Goal: Transaction & Acquisition: Register for event/course

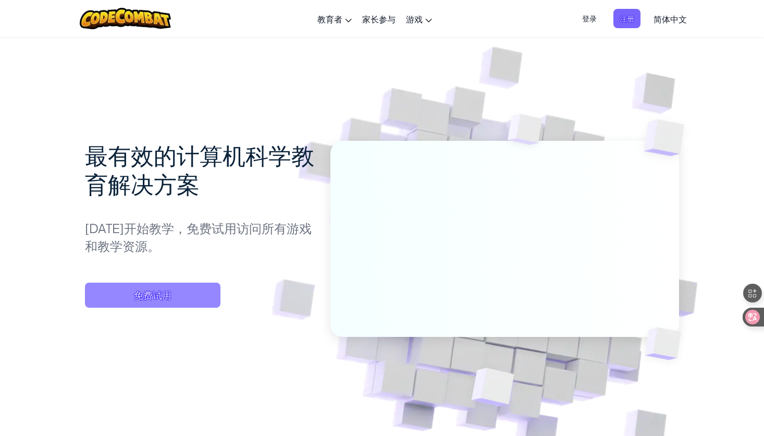
click at [194, 293] on span "免费试用" at bounding box center [153, 295] width 136 height 25
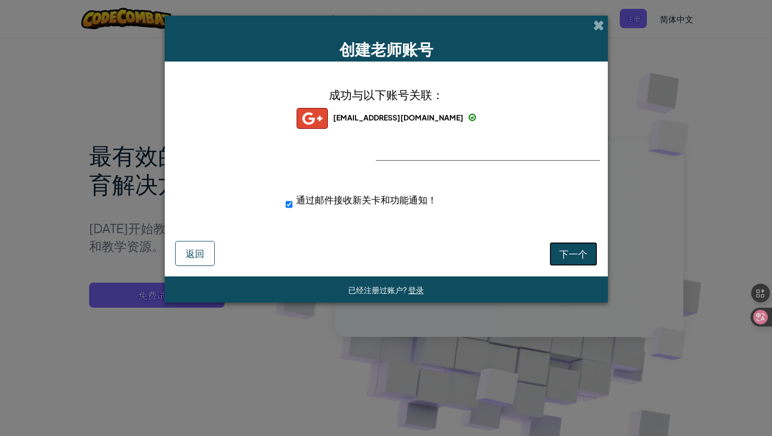
click at [563, 247] on button "下一个" at bounding box center [573, 254] width 48 height 24
select select "[GEOGRAPHIC_DATA]"
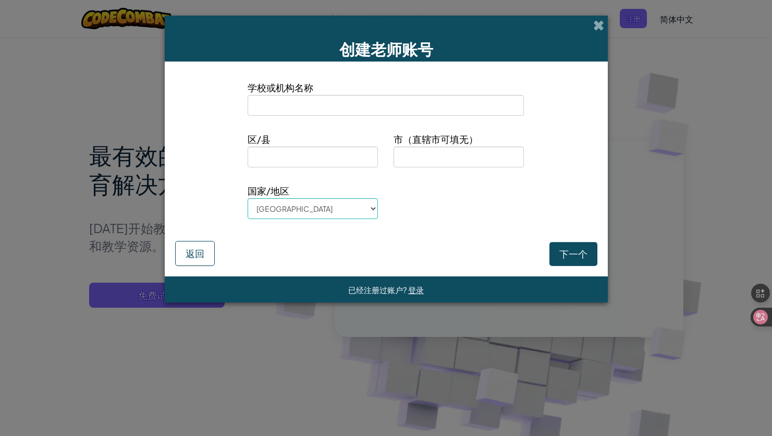
click at [297, 114] on input at bounding box center [386, 105] width 276 height 21
click at [475, 157] on input at bounding box center [459, 156] width 130 height 21
click at [384, 110] on input at bounding box center [386, 105] width 276 height 21
type input "[GEOGRAPHIC_DATA]"
click at [337, 158] on input at bounding box center [313, 156] width 130 height 21
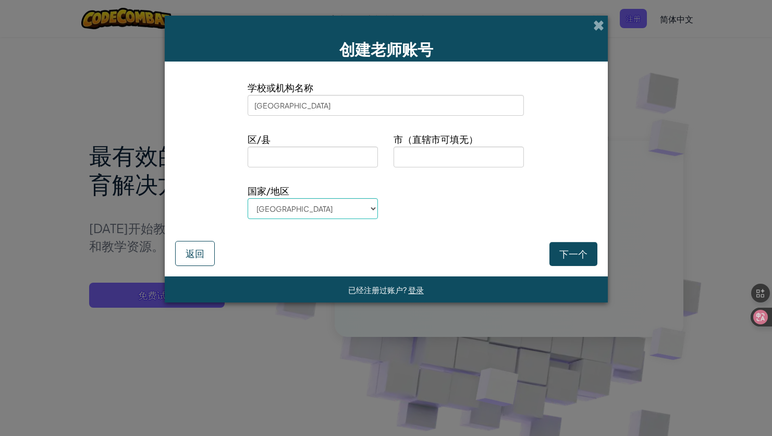
click at [438, 205] on div "国家/地区 [GEOGRAPHIC_DATA] [GEOGRAPHIC_DATA] [GEOGRAPHIC_DATA] [GEOGRAPHIC_DATA] […" at bounding box center [386, 205] width 438 height 44
click at [360, 212] on select "[GEOGRAPHIC_DATA] [GEOGRAPHIC_DATA] [GEOGRAPHIC_DATA] [GEOGRAPHIC_DATA] [US_STA…" at bounding box center [313, 208] width 130 height 21
select select "[GEOGRAPHIC_DATA]"
click at [248, 198] on select "[GEOGRAPHIC_DATA] [GEOGRAPHIC_DATA] [GEOGRAPHIC_DATA] [GEOGRAPHIC_DATA] [US_STA…" at bounding box center [313, 208] width 130 height 21
click at [587, 244] on button "下一个" at bounding box center [573, 254] width 48 height 24
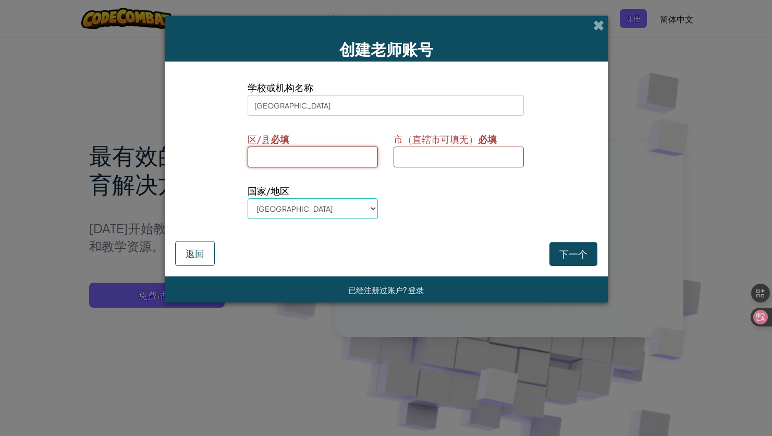
click at [362, 155] on input at bounding box center [313, 156] width 130 height 21
type input "s"
type input "i"
click at [257, 157] on input "[GEOGRAPHIC_DATA]" at bounding box center [313, 156] width 130 height 21
type input "[GEOGRAPHIC_DATA]"
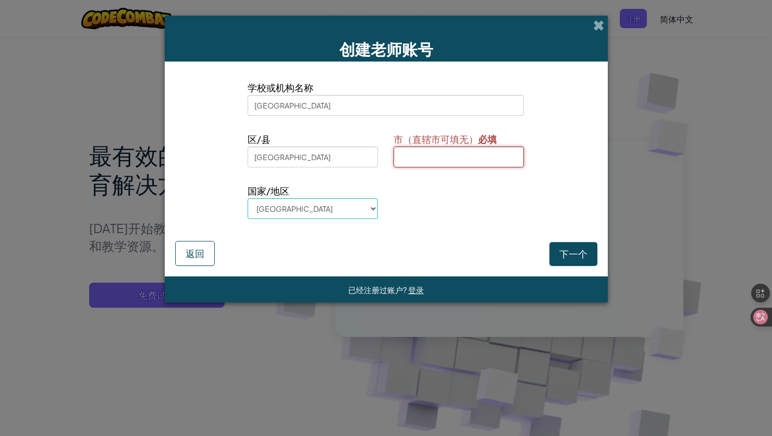
click at [460, 153] on input at bounding box center [459, 156] width 130 height 21
paste input "[GEOGRAPHIC_DATA]"
type input "[GEOGRAPHIC_DATA]"
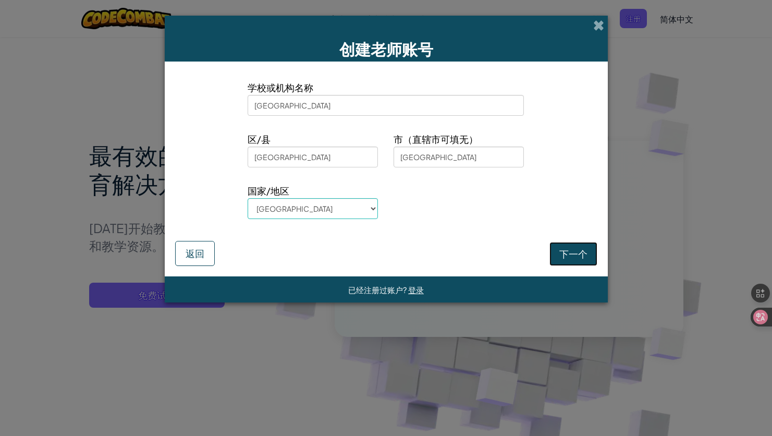
click at [551, 243] on button "下一个" at bounding box center [573, 254] width 48 height 24
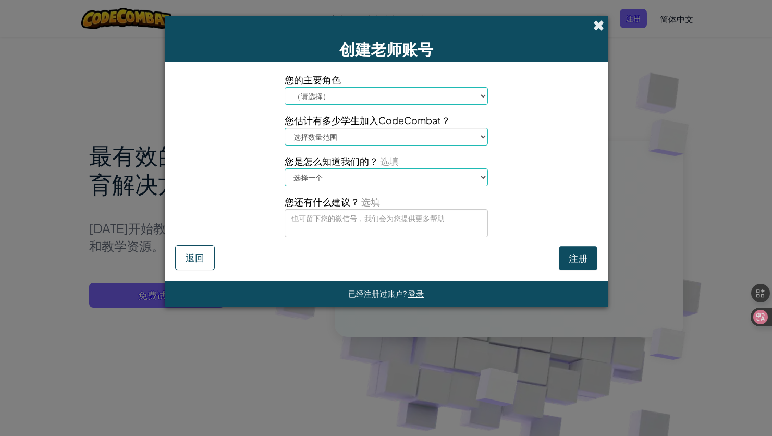
click at [599, 24] on span at bounding box center [598, 25] width 11 height 11
